Goal: Transaction & Acquisition: Download file/media

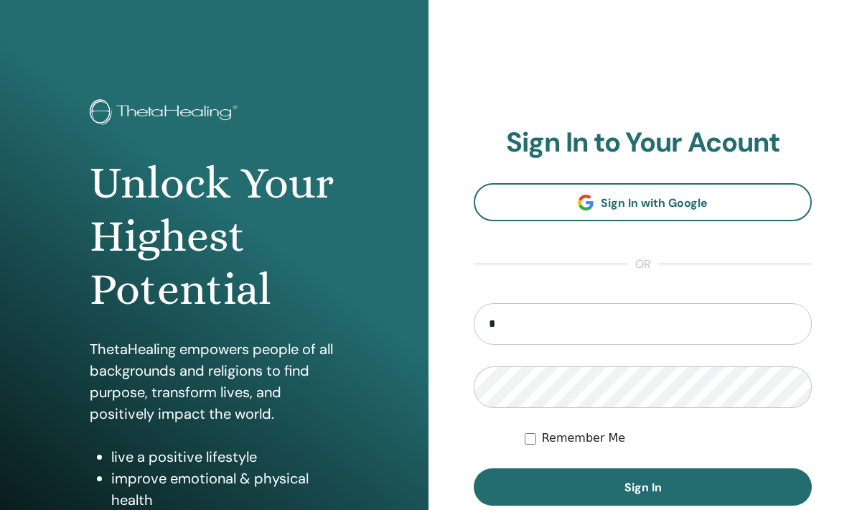
type input "**********"
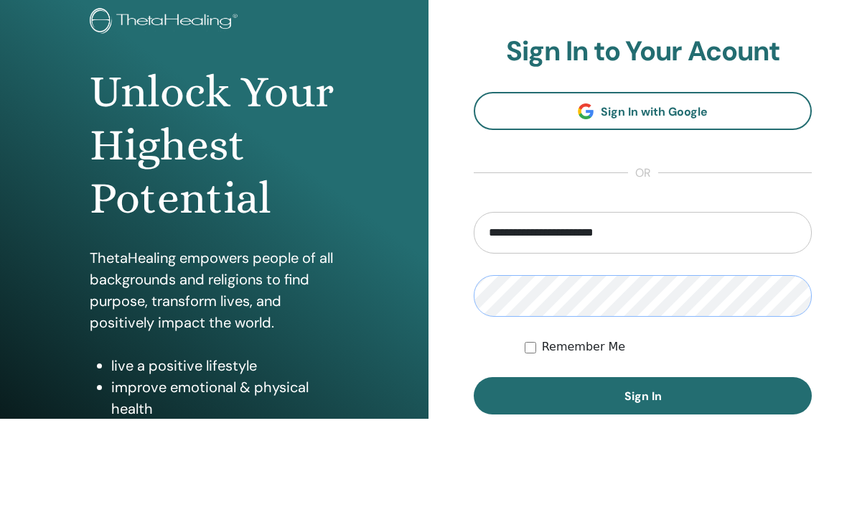
scroll to position [5, 0]
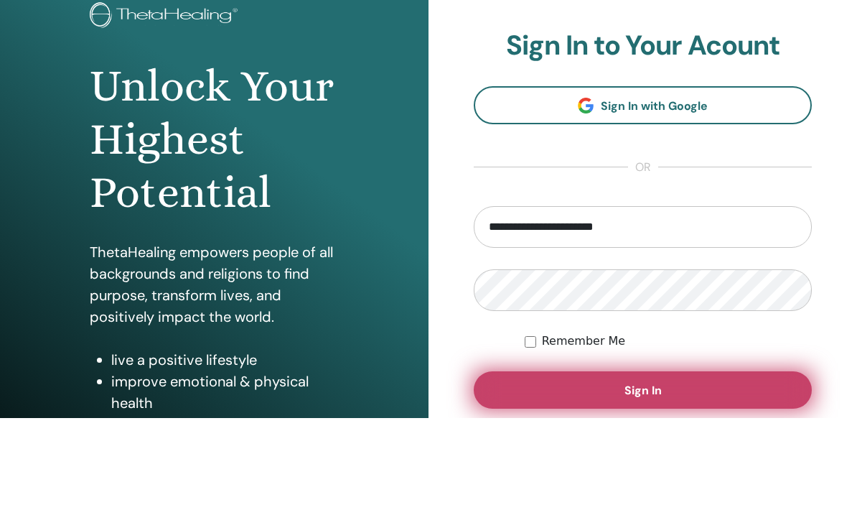
click at [670, 463] on button "Sign In" at bounding box center [643, 481] width 338 height 37
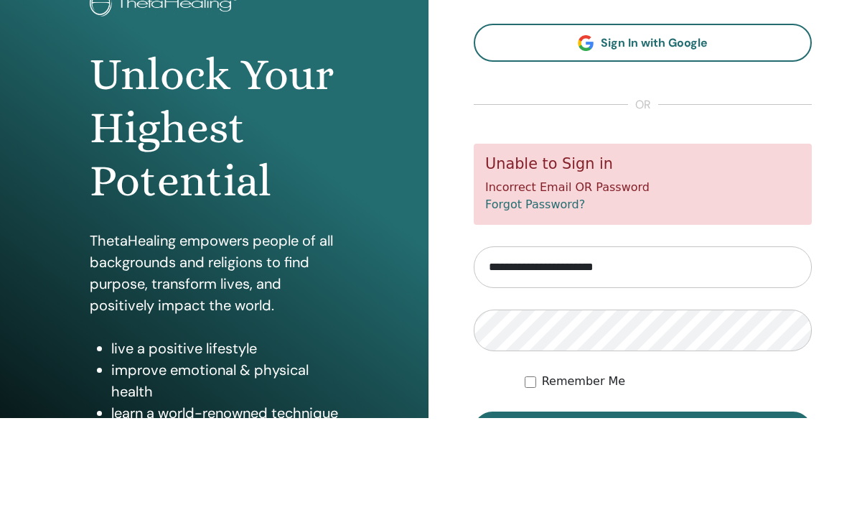
scroll to position [18, 0]
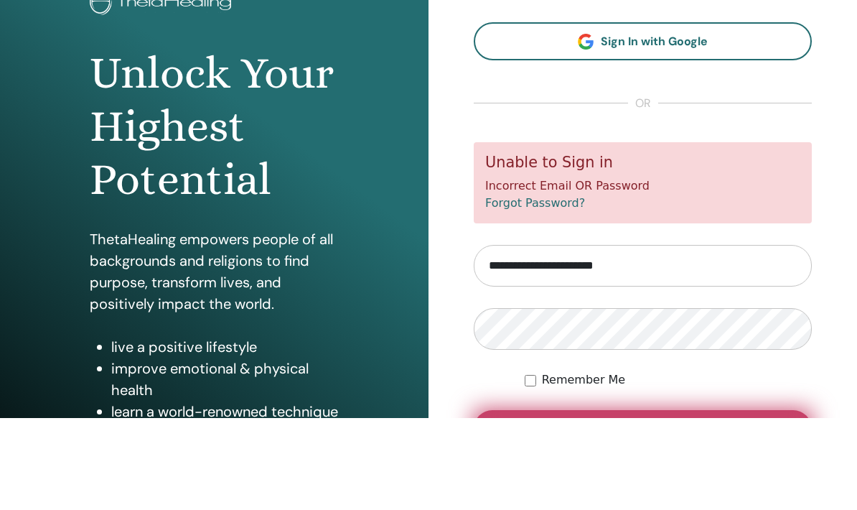
click at [670, 502] on button "Sign In" at bounding box center [643, 520] width 338 height 37
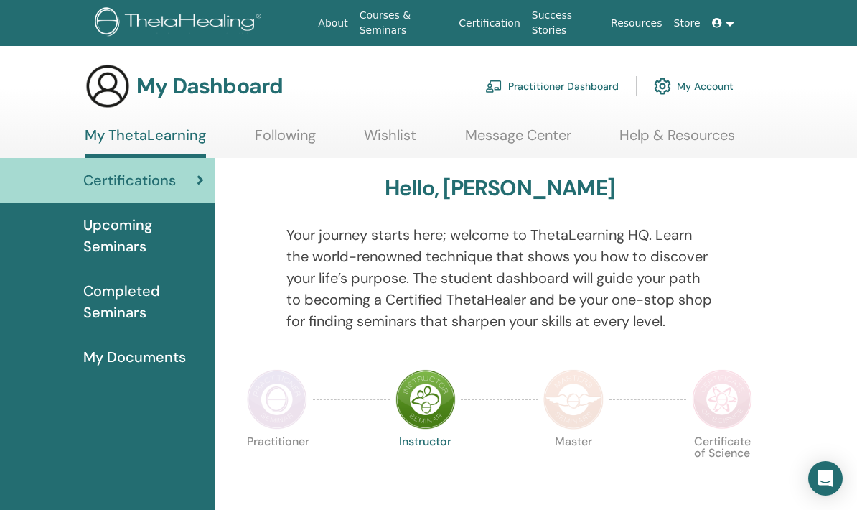
click at [725, 398] on img at bounding box center [722, 399] width 60 height 60
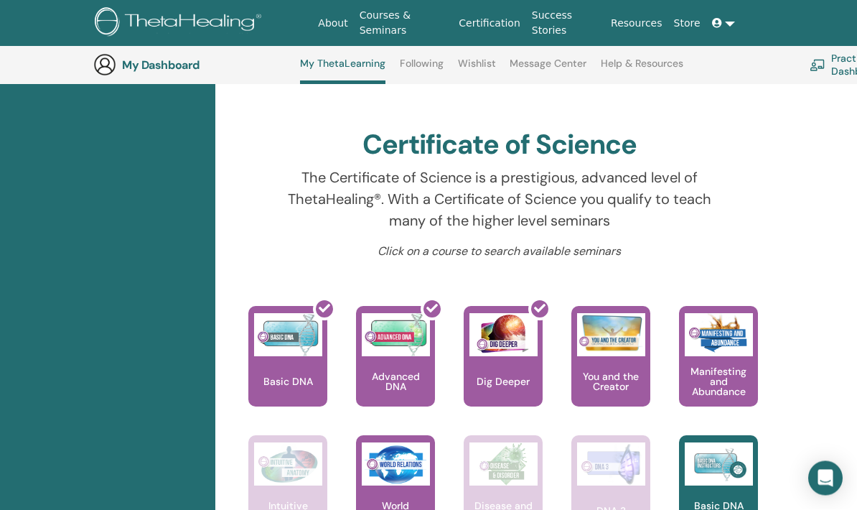
scroll to position [426, 0]
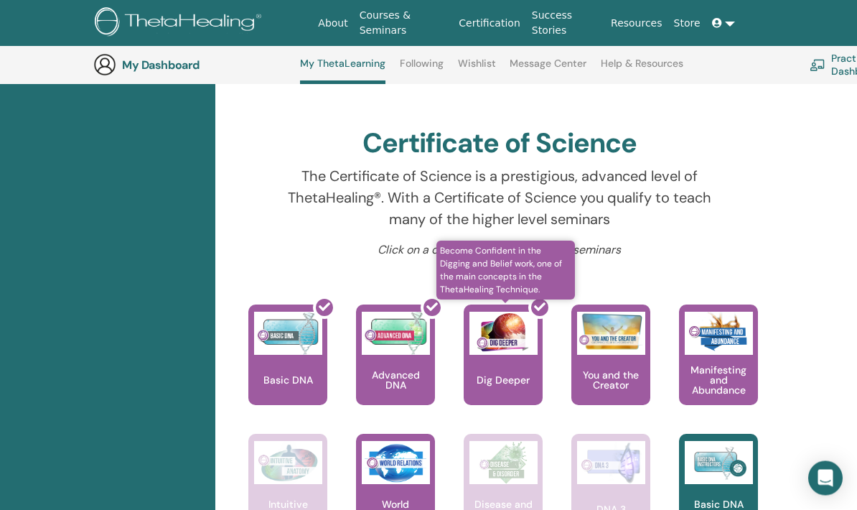
click at [510, 360] on div at bounding box center [511, 360] width 79 height 129
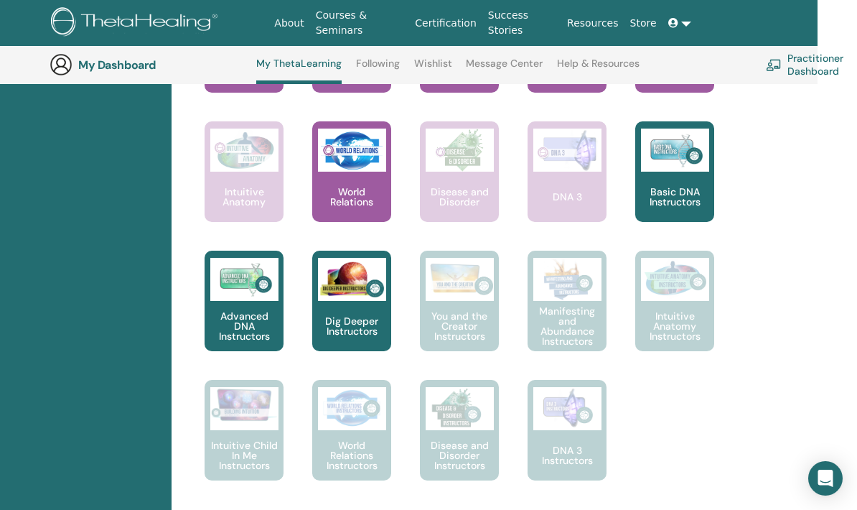
scroll to position [737, 45]
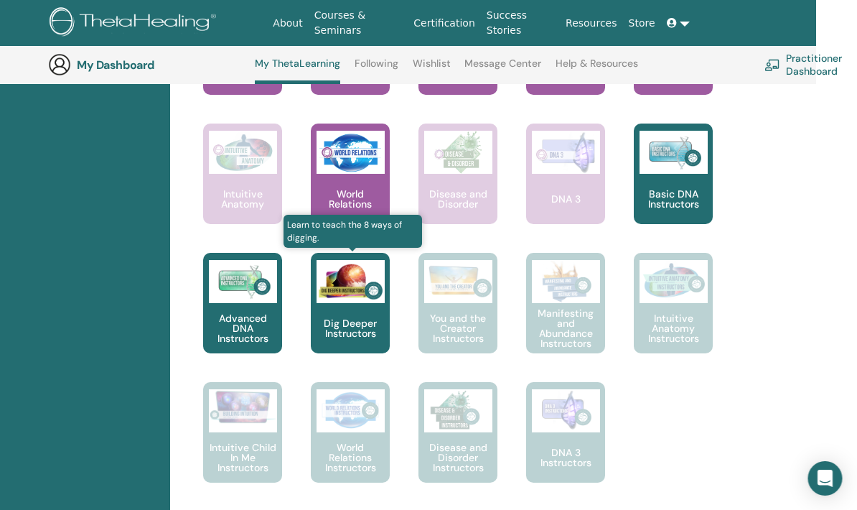
click at [334, 301] on img at bounding box center [351, 281] width 68 height 43
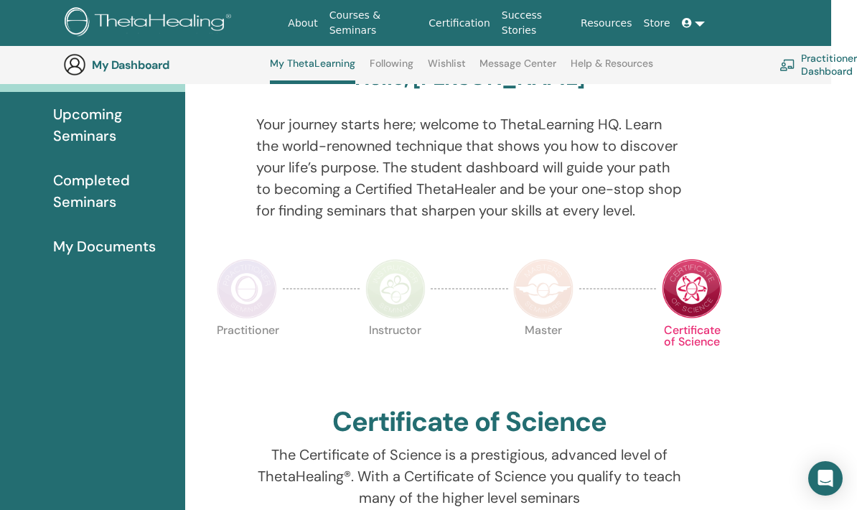
scroll to position [141, 30]
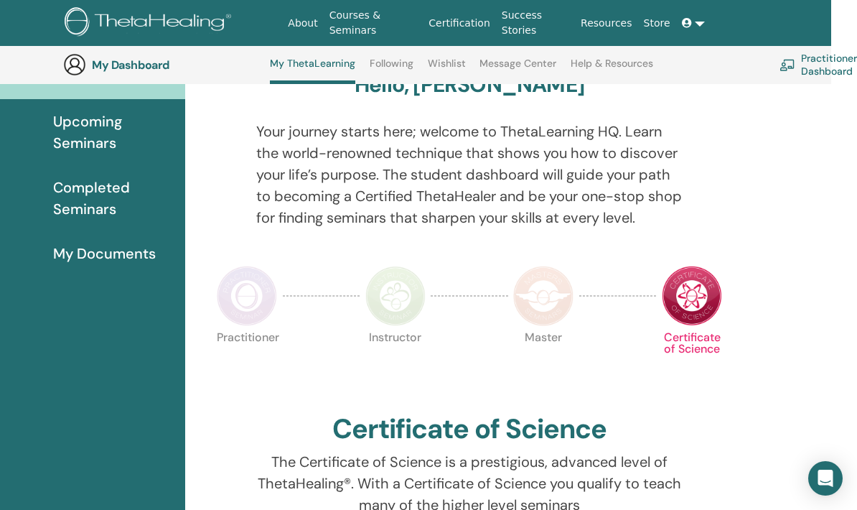
click at [385, 293] on img at bounding box center [395, 296] width 60 height 60
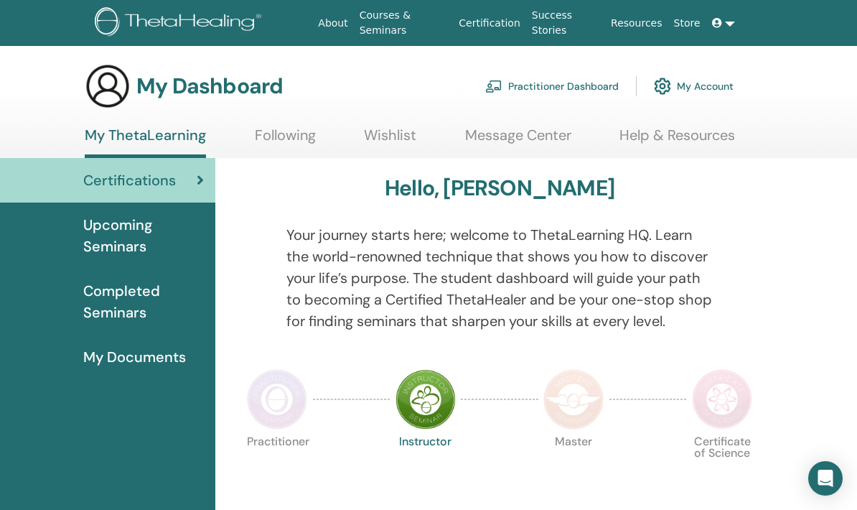
click at [120, 299] on span "Completed Seminars" at bounding box center [143, 301] width 121 height 43
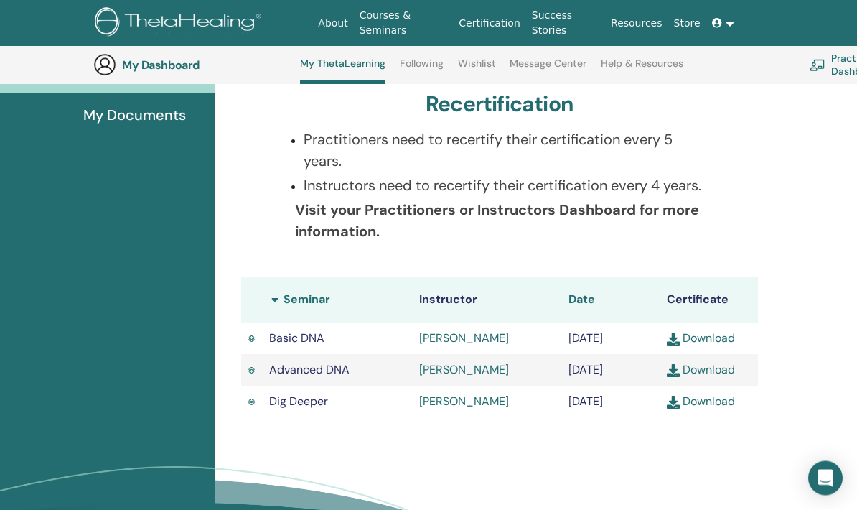
scroll to position [280, 0]
click at [699, 398] on link "Download" at bounding box center [701, 400] width 68 height 15
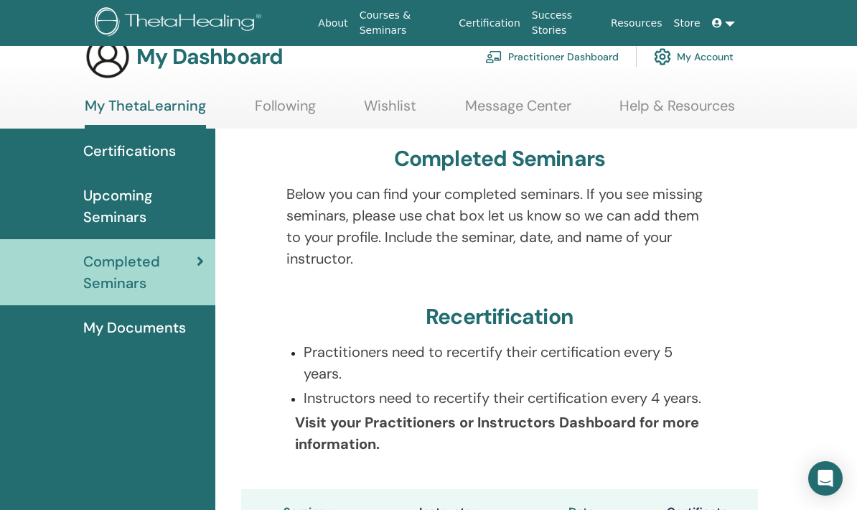
scroll to position [0, 0]
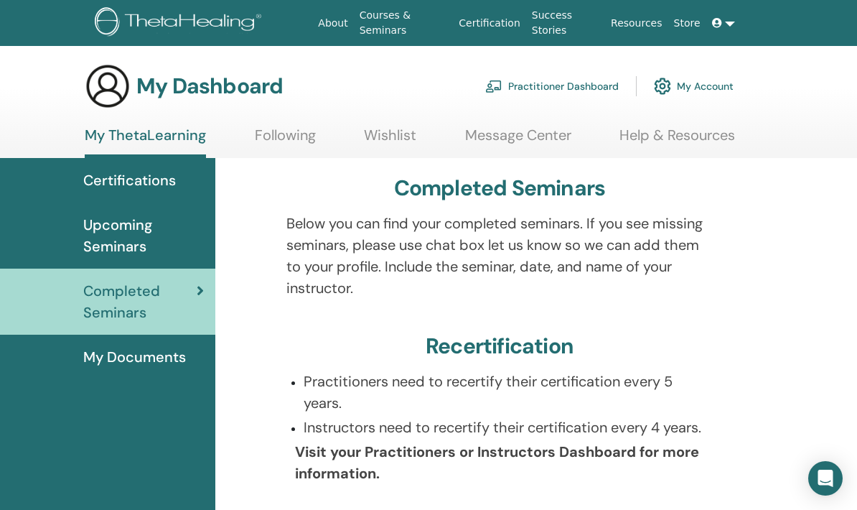
click at [739, 22] on link at bounding box center [723, 23] width 34 height 27
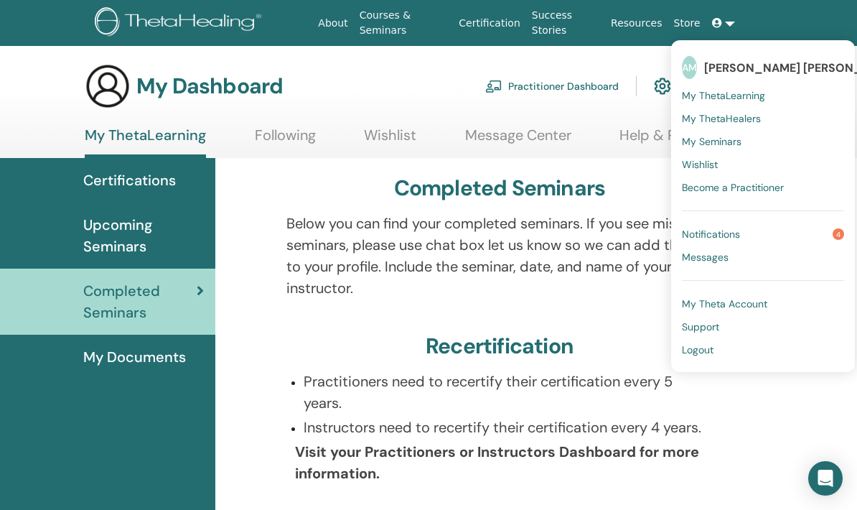
click at [726, 355] on link "Logout" at bounding box center [763, 349] width 162 height 23
